Goal: Communication & Community: Answer question/provide support

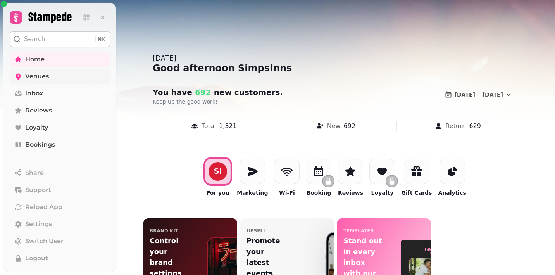
click at [38, 78] on span "Venues" at bounding box center [37, 76] width 24 height 9
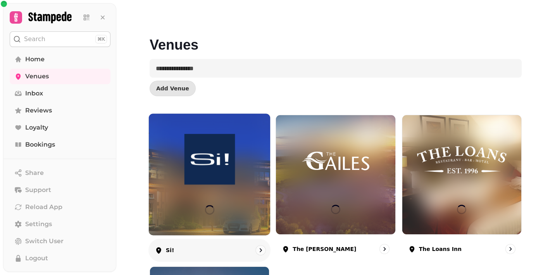
click at [178, 197] on div at bounding box center [209, 174] width 121 height 121
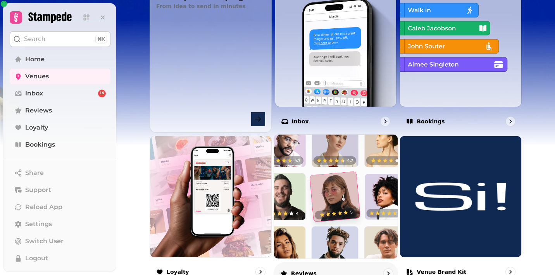
scroll to position [301, 0]
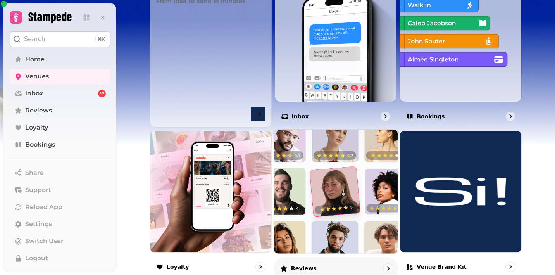
click at [284, 206] on img at bounding box center [336, 191] width 136 height 136
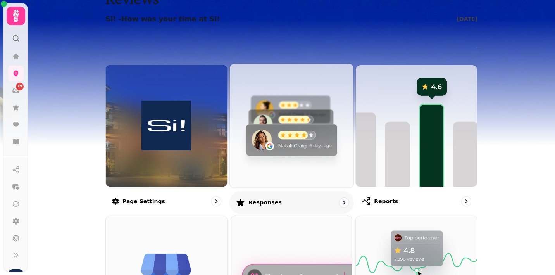
scroll to position [19, 0]
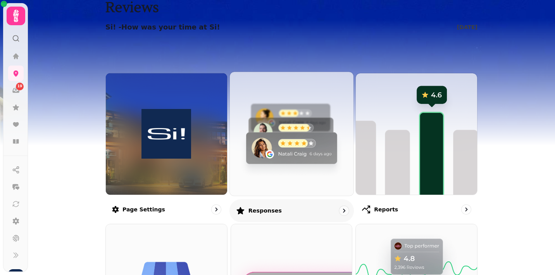
click at [281, 166] on img at bounding box center [292, 134] width 136 height 136
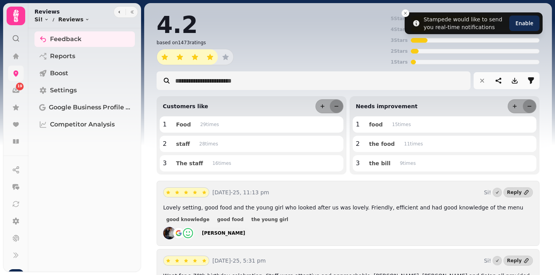
click at [17, 68] on link at bounding box center [16, 74] width 16 height 16
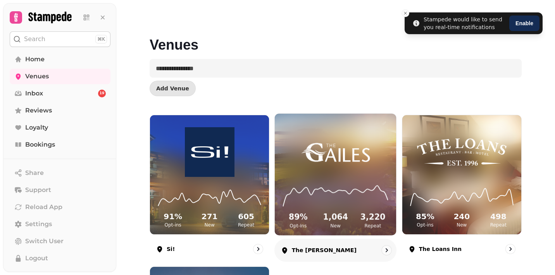
click at [341, 152] on img at bounding box center [335, 151] width 91 height 51
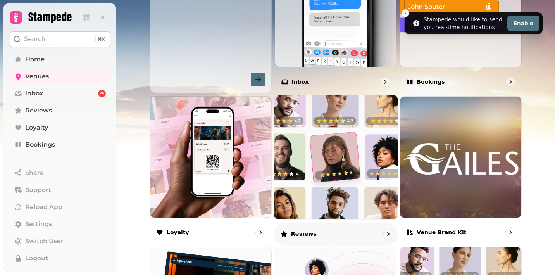
scroll to position [343, 0]
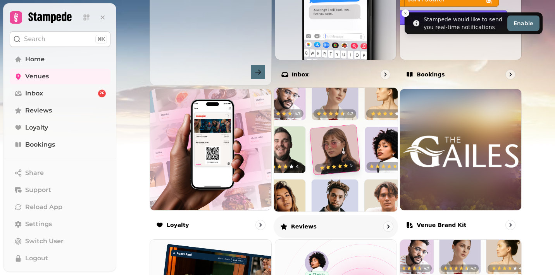
click at [311, 176] on img at bounding box center [336, 149] width 136 height 136
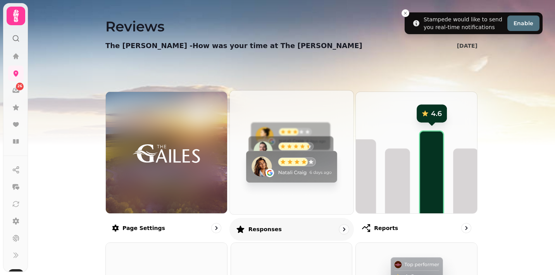
click at [286, 146] on img at bounding box center [292, 152] width 136 height 136
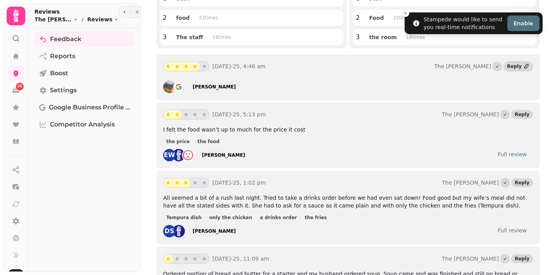
scroll to position [129, 0]
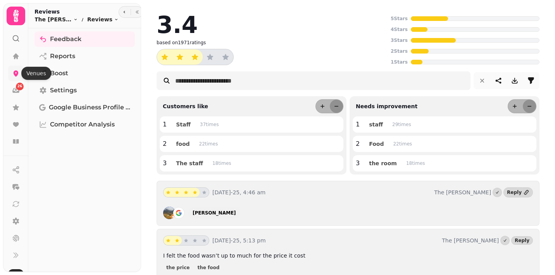
click at [14, 71] on icon at bounding box center [16, 74] width 5 height 6
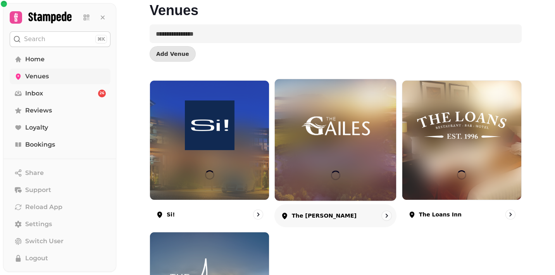
scroll to position [123, 0]
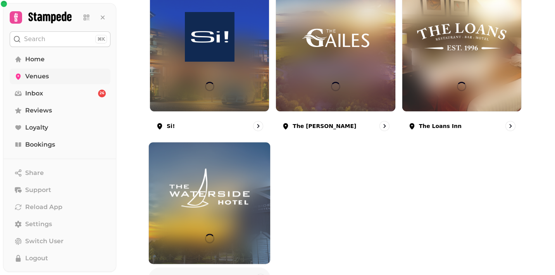
click at [214, 176] on img at bounding box center [209, 188] width 91 height 51
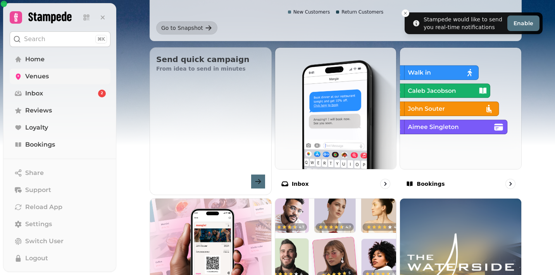
scroll to position [242, 0]
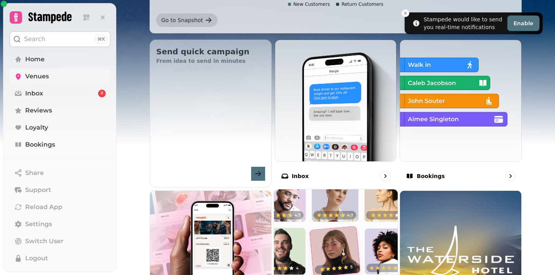
click at [311, 212] on img at bounding box center [336, 251] width 136 height 136
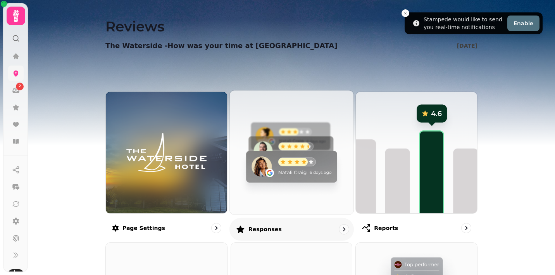
click at [280, 125] on img at bounding box center [292, 152] width 136 height 136
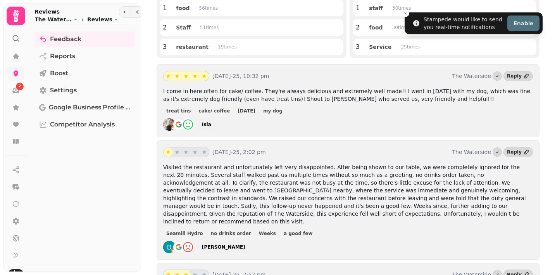
scroll to position [45, 0]
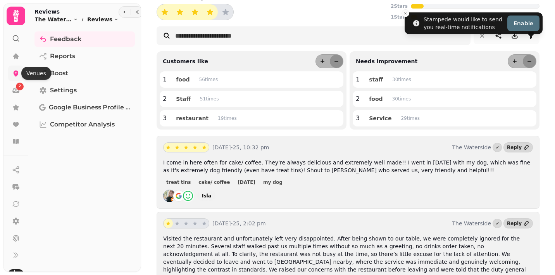
click at [14, 73] on icon at bounding box center [16, 74] width 5 height 6
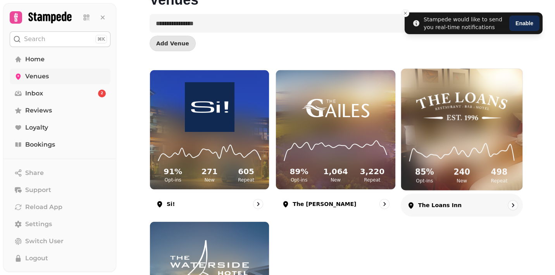
click at [473, 116] on img at bounding box center [462, 106] width 91 height 51
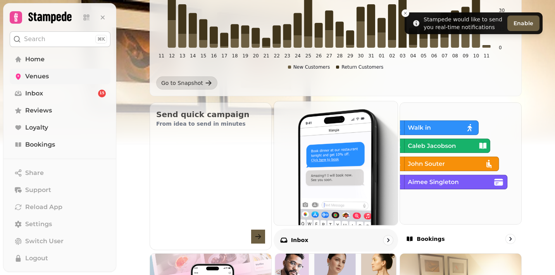
scroll to position [206, 0]
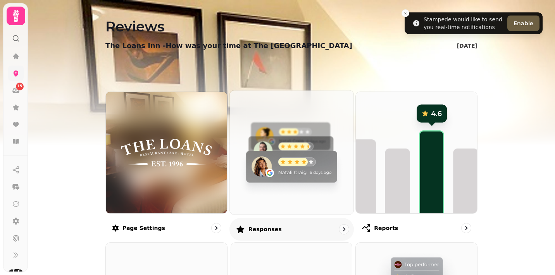
click at [304, 163] on img at bounding box center [292, 152] width 136 height 136
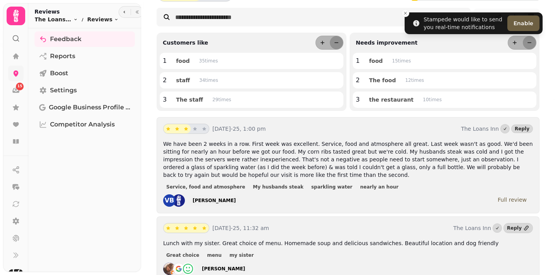
scroll to position [66, 0]
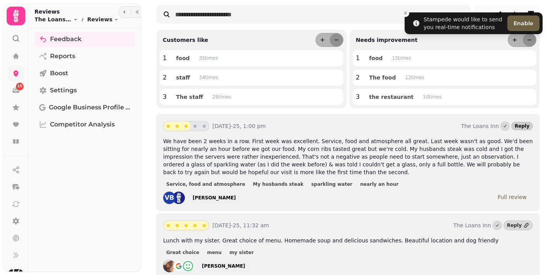
click at [527, 124] on span "Reply" at bounding box center [522, 126] width 15 height 5
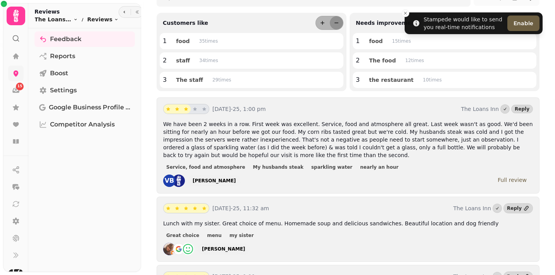
scroll to position [86, 0]
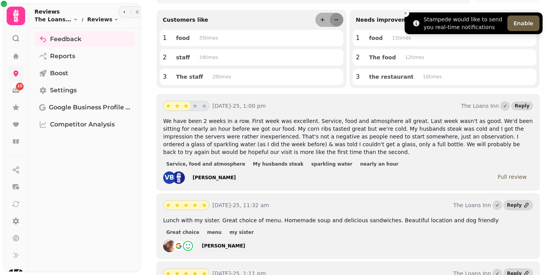
click at [405, 14] on icon "Close toast" at bounding box center [405, 13] width 5 height 5
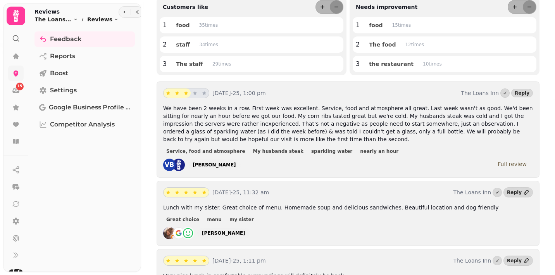
scroll to position [0, 0]
